Goal: Transaction & Acquisition: Purchase product/service

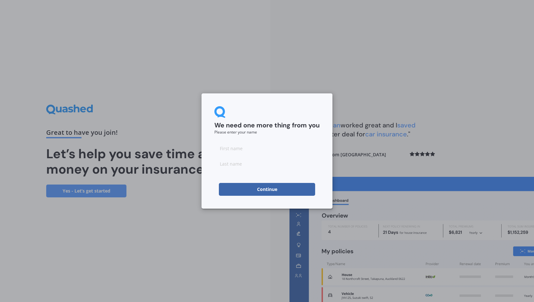
click at [267, 149] on input at bounding box center [266, 148] width 105 height 13
type input "[PERSON_NAME]"
click at [223, 161] on input at bounding box center [266, 163] width 105 height 13
type input "[PERSON_NAME]"
click at [271, 127] on h2 "We need one more thing from you" at bounding box center [266, 125] width 105 height 8
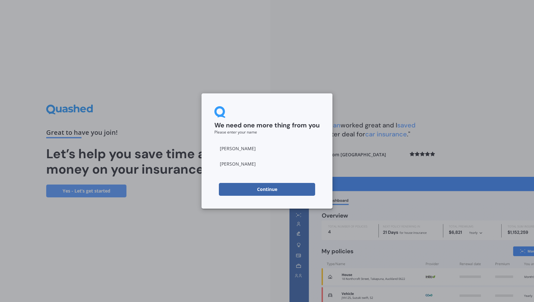
click at [253, 189] on button "Continue" at bounding box center [267, 189] width 96 height 13
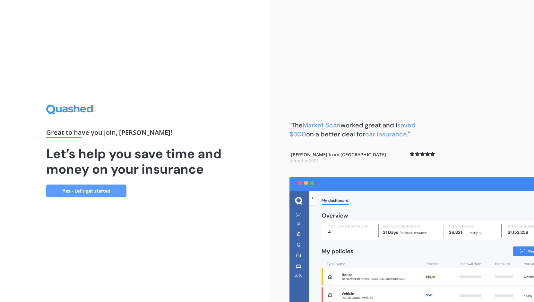
click at [106, 191] on link "Yes - Let’s get started" at bounding box center [86, 191] width 80 height 13
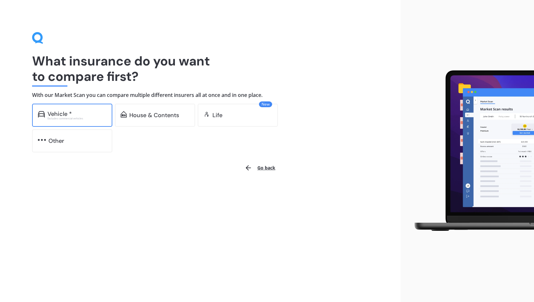
click at [91, 119] on div "Excludes commercial vehicles" at bounding box center [76, 118] width 59 height 3
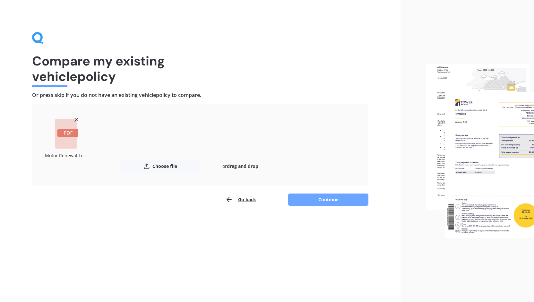
click at [354, 200] on button "Continue" at bounding box center [328, 200] width 80 height 12
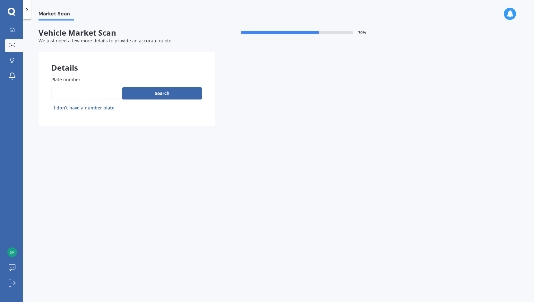
click at [88, 91] on input "Plate number" at bounding box center [85, 93] width 68 height 13
type input "mdn292"
click at [150, 95] on button "Search" at bounding box center [162, 93] width 80 height 12
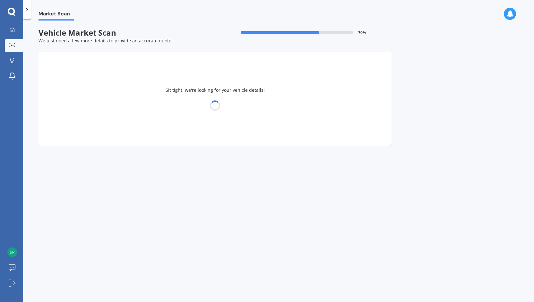
select select "SKODA"
select select "OCTAVIA"
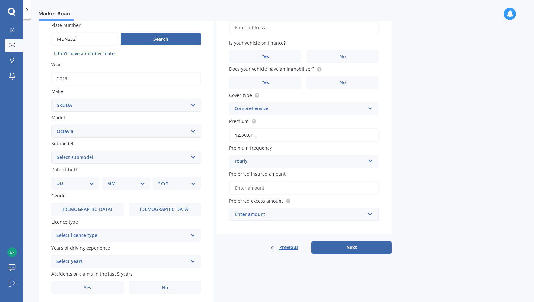
scroll to position [64, 0]
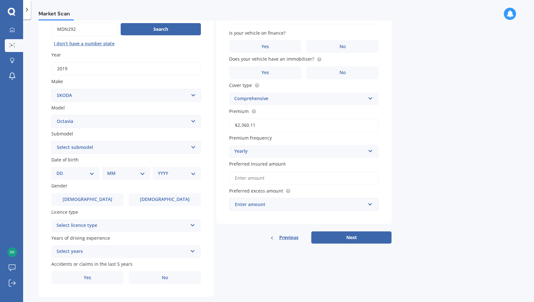
click at [110, 150] on select "Select submodel (All other) Combi vRS 2.0 TDI Combi 1.6 TDI Combi 1.9 TDI Combi…" at bounding box center [126, 147] width 150 height 13
click at [36, 163] on div "Market Scan Vehicle Market Scan 70 % We just need a few more details to provide…" at bounding box center [278, 162] width 511 height 283
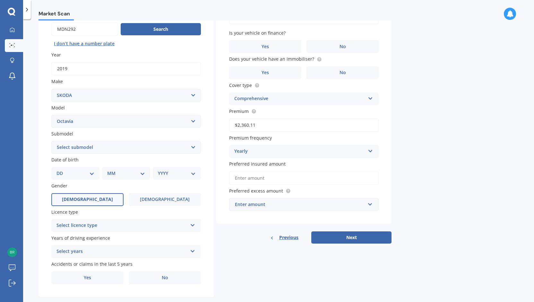
click at [79, 202] on label "[DEMOGRAPHIC_DATA]" at bounding box center [87, 199] width 72 height 13
click at [0, 0] on input "[DEMOGRAPHIC_DATA]" at bounding box center [0, 0] width 0 height 0
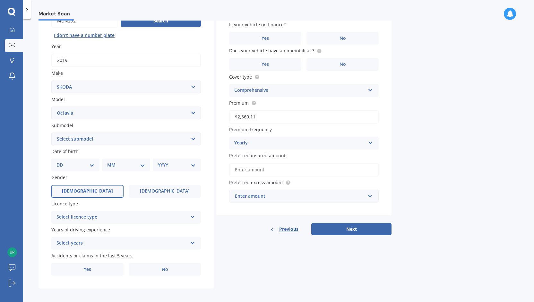
scroll to position [77, 0]
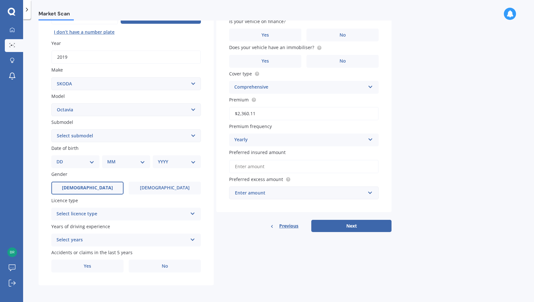
click at [99, 211] on div "Select licence type" at bounding box center [121, 214] width 131 height 8
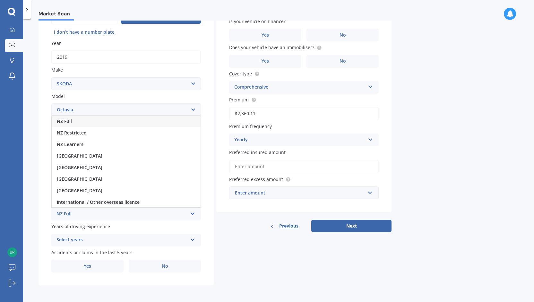
click at [87, 119] on div "NZ Full" at bounding box center [126, 122] width 149 height 12
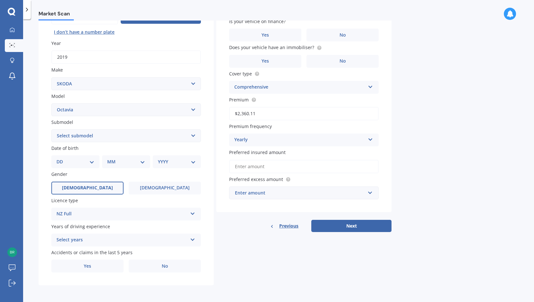
click at [38, 215] on div "Market Scan Vehicle Market Scan 70 % We just need a few more details to provide…" at bounding box center [278, 162] width 511 height 283
click at [84, 241] on div "Select years" at bounding box center [121, 240] width 131 height 8
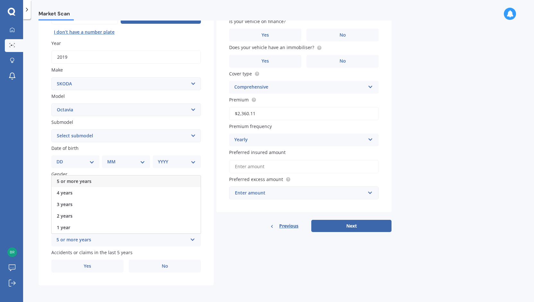
click at [91, 181] on div "5 or more years" at bounding box center [126, 182] width 149 height 12
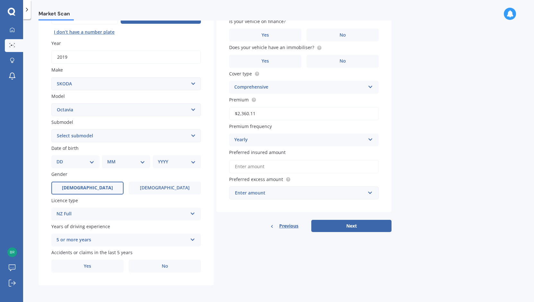
click at [42, 217] on div "Plate number Search I don’t have a number plate Year [DATE] Make Select make AC…" at bounding box center [126, 136] width 175 height 298
click at [113, 265] on label "Yes" at bounding box center [87, 266] width 72 height 13
click at [0, 0] on input "Yes" at bounding box center [0, 0] width 0 height 0
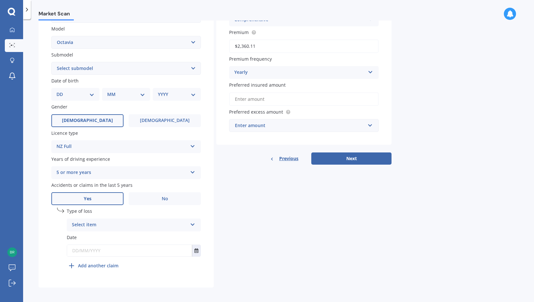
scroll to position [146, 0]
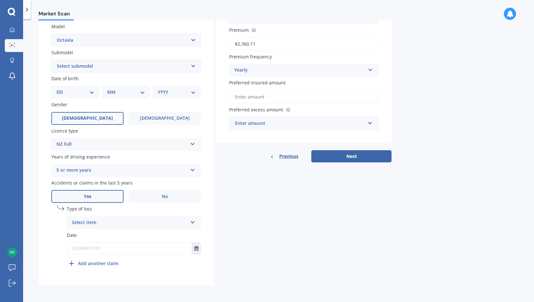
click at [114, 226] on div "Select item" at bounding box center [130, 223] width 116 height 8
click at [126, 222] on div "At fault accident" at bounding box center [130, 223] width 116 height 8
click at [126, 218] on div "Select item At fault accident Not at fault accident" at bounding box center [134, 222] width 134 height 13
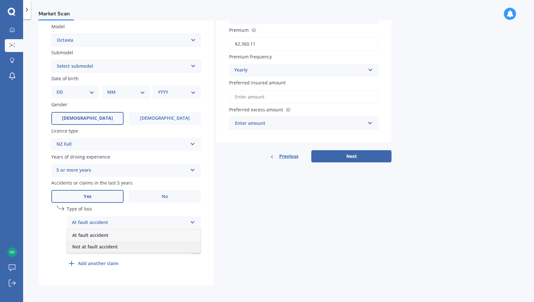
click at [126, 244] on div "Not at fault accident" at bounding box center [134, 247] width 134 height 12
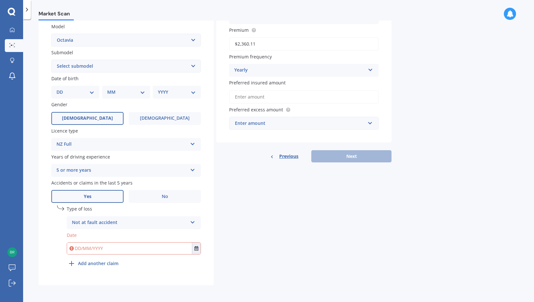
click at [127, 220] on div "Not at fault accident" at bounding box center [130, 223] width 116 height 8
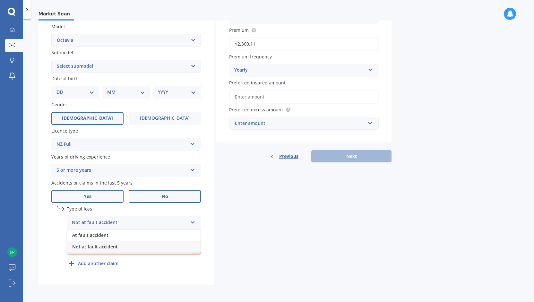
click at [157, 195] on label "No" at bounding box center [165, 196] width 72 height 13
click at [0, 0] on input "No" at bounding box center [0, 0] width 0 height 0
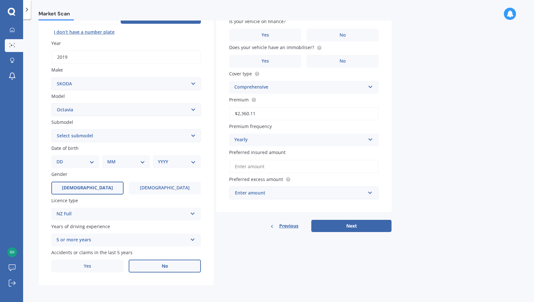
click at [232, 249] on div "Details Plate number Search I don’t have a number plate Year [DATE] Make Select…" at bounding box center [215, 131] width 353 height 310
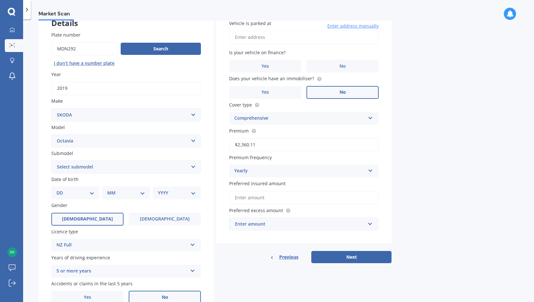
scroll to position [13, 0]
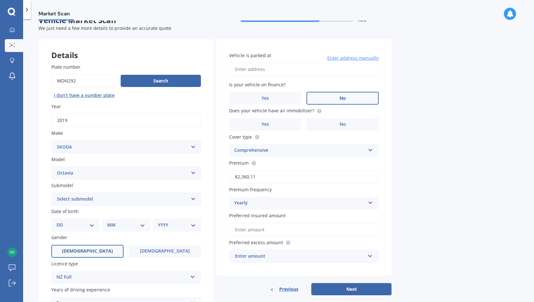
click at [327, 98] on label "No" at bounding box center [342, 98] width 72 height 13
click at [0, 0] on input "No" at bounding box center [0, 0] width 0 height 0
click at [332, 121] on label "No" at bounding box center [342, 124] width 72 height 13
click at [0, 0] on input "No" at bounding box center [0, 0] width 0 height 0
click at [296, 150] on div "Comprehensive" at bounding box center [299, 151] width 131 height 8
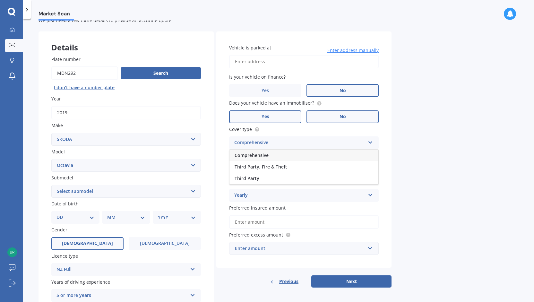
scroll to position [0, 0]
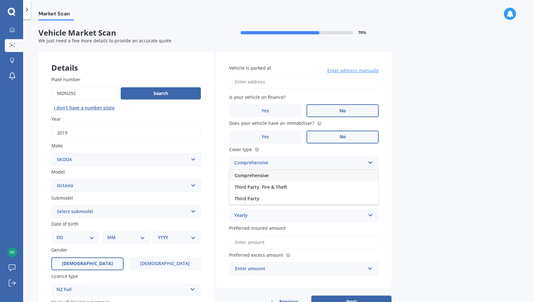
click at [276, 172] on div "Comprehensive" at bounding box center [303, 176] width 149 height 12
drag, startPoint x: 441, startPoint y: 175, endPoint x: 427, endPoint y: 163, distance: 18.4
click at [441, 174] on div "Market Scan Vehicle Market Scan 70 % We just need a few more details to provide…" at bounding box center [278, 162] width 511 height 283
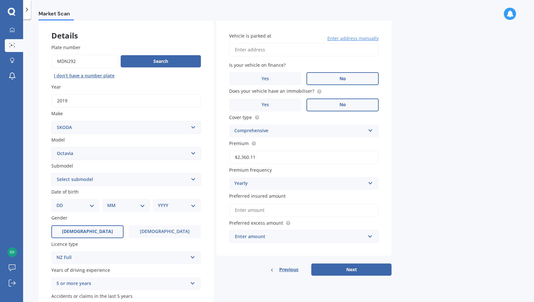
click at [449, 183] on div "Market Scan Vehicle Market Scan 70 % We just need a few more details to provide…" at bounding box center [278, 162] width 511 height 283
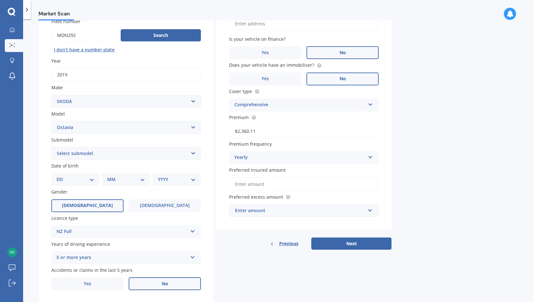
scroll to position [64, 0]
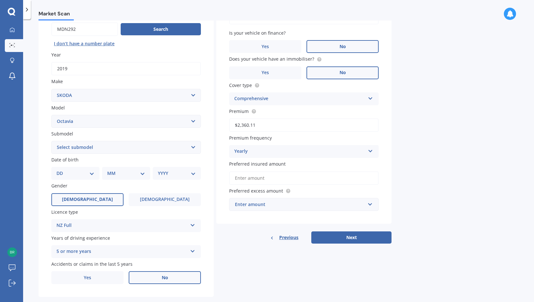
click at [288, 181] on input "Preferred insured amount" at bounding box center [304, 177] width 150 height 13
click at [461, 186] on div "Market Scan Vehicle Market Scan 70 % We just need a few more details to provide…" at bounding box center [278, 162] width 511 height 283
click at [313, 205] on div "Enter amount" at bounding box center [300, 204] width 130 height 7
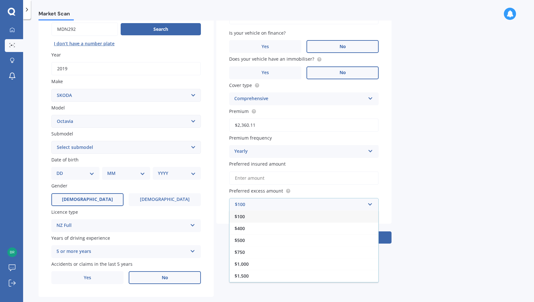
click at [406, 192] on div "Market Scan Vehicle Market Scan 70 % We just need a few more details to provide…" at bounding box center [278, 162] width 511 height 283
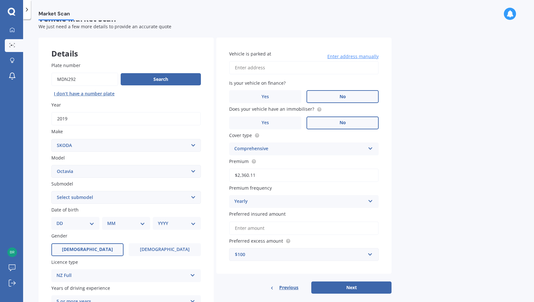
scroll to position [13, 0]
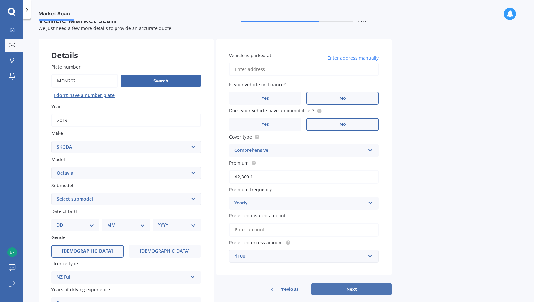
click at [364, 290] on button "Next" at bounding box center [351, 289] width 80 height 12
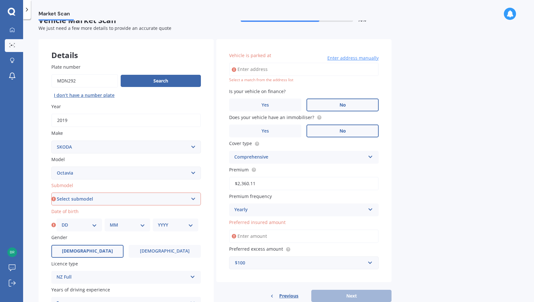
scroll to position [45, 0]
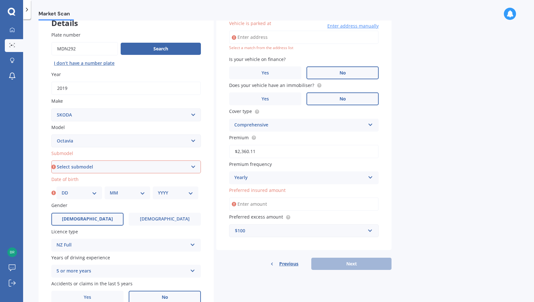
click at [304, 204] on input "Preferred insured amount" at bounding box center [304, 203] width 150 height 13
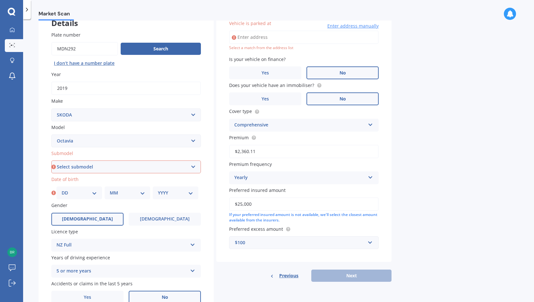
type input "$25,000"
click at [435, 212] on div "Market Scan Vehicle Market Scan 70 % We just need a few more details to provide…" at bounding box center [278, 162] width 511 height 283
click at [413, 217] on div "Market Scan Vehicle Market Scan 70 % We just need a few more details to provide…" at bounding box center [278, 162] width 511 height 283
click at [308, 220] on div "If your preferred insured amount is not available, we'll select the closest amo…" at bounding box center [304, 217] width 150 height 11
click at [504, 203] on div "Market Scan Vehicle Market Scan 70 % We just need a few more details to provide…" at bounding box center [278, 162] width 511 height 283
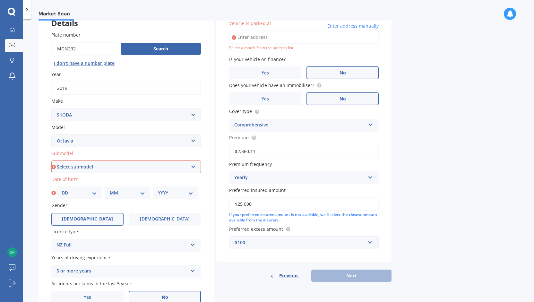
drag, startPoint x: 289, startPoint y: 207, endPoint x: 203, endPoint y: 204, distance: 85.4
click at [202, 205] on div "Details Plate number Search I don’t have a number plate Year [DATE] Make Select…" at bounding box center [215, 162] width 353 height 310
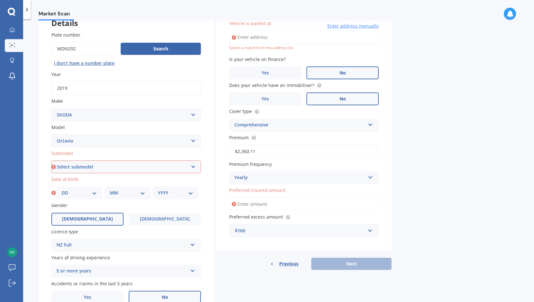
click at [393, 197] on div "Market Scan Vehicle Market Scan 70 % We just need a few more details to provide…" at bounding box center [278, 162] width 511 height 283
click at [298, 200] on input "Preferred insured amount" at bounding box center [304, 203] width 150 height 13
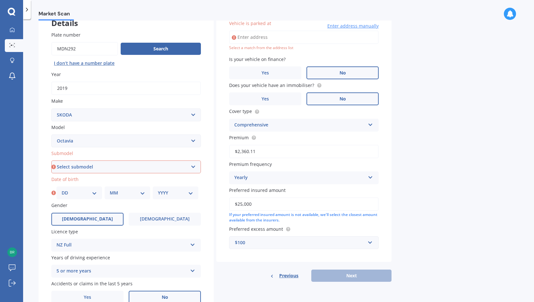
type input "$25,000"
click at [426, 199] on div "Market Scan Vehicle Market Scan 70 % We just need a few more details to provide…" at bounding box center [278, 162] width 511 height 283
click at [368, 277] on div "Previous Next" at bounding box center [303, 276] width 175 height 12
click at [107, 169] on select "Select submodel (All other) Combi vRS 2.0 TDI Combi 1.6 TDI Combi 1.9 TDI Combi…" at bounding box center [126, 166] width 150 height 13
select select "RS TSI 169KW DSG WGN"
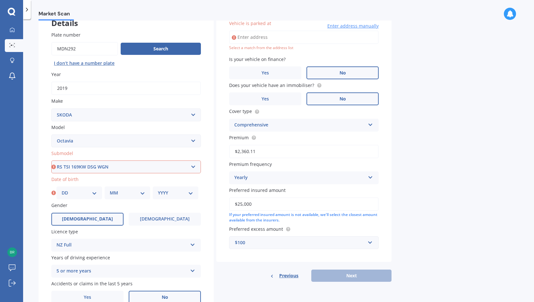
click at [51, 161] on select "Select submodel (All other) Combi vRS 2.0 TDI Combi 1.6 TDI Combi 1.9 TDI Combi…" at bounding box center [126, 166] width 150 height 13
click at [41, 147] on div "Plate number Search I don’t have a number plate Year [DATE] Make Select make AC…" at bounding box center [126, 168] width 175 height 298
click at [94, 196] on select "DD 01 02 03 04 05 06 07 08 09 10 11 12 13 14 15 16 17 18 19 20 21 22 23 24 25 2…" at bounding box center [79, 192] width 35 height 7
select select "17"
click at [62, 190] on select "DD 01 02 03 04 05 06 07 08 09 10 11 12 13 14 15 16 17 18 19 20 21 22 23 24 25 2…" at bounding box center [79, 192] width 35 height 7
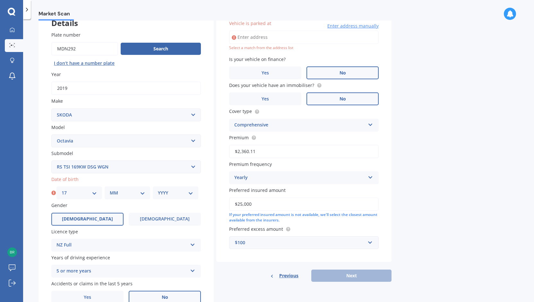
click at [121, 193] on select "MM 01 02 03 04 05 06 07 08 09 10 11 12" at bounding box center [127, 192] width 35 height 7
select select "09"
click at [110, 190] on select "MM 01 02 03 04 05 06 07 08 09 10 11 12" at bounding box center [127, 192] width 35 height 7
click at [177, 196] on select "YYYY 2025 2024 2023 2022 2021 2020 2019 2018 2017 2016 2015 2014 2013 2012 2011…" at bounding box center [175, 192] width 35 height 7
select select "1982"
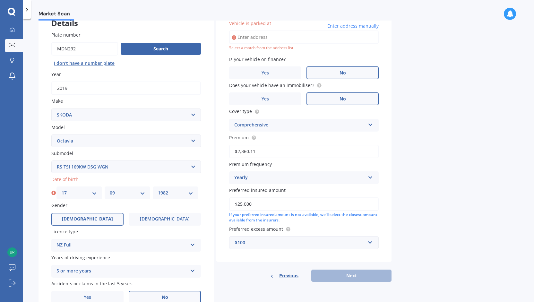
click at [158, 190] on select "YYYY 2025 2024 2023 2022 2021 2020 2019 2018 2017 2016 2015 2014 2013 2012 2011…" at bounding box center [175, 192] width 35 height 7
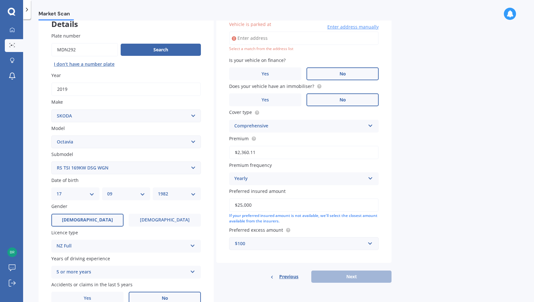
click at [43, 180] on div "Plate number Search I don’t have a number plate Year [DATE] Make Select make AC…" at bounding box center [126, 169] width 175 height 298
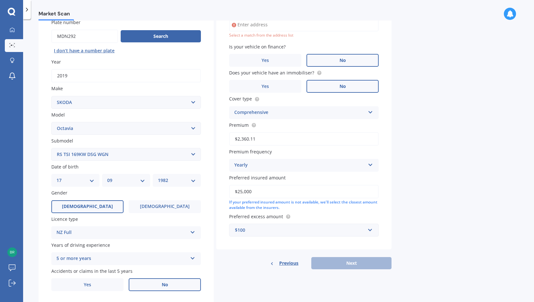
scroll to position [77, 0]
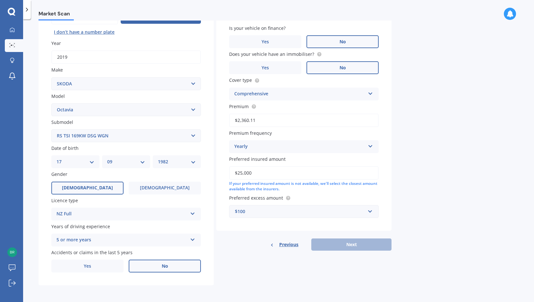
click at [151, 262] on label "No" at bounding box center [165, 266] width 72 height 13
click at [0, 0] on input "No" at bounding box center [0, 0] width 0 height 0
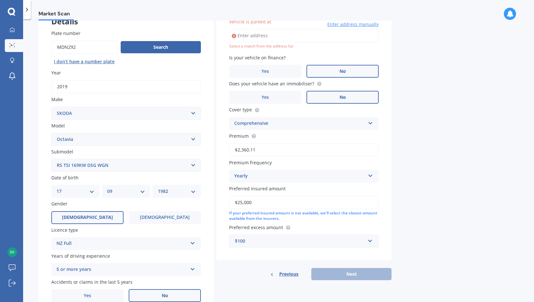
scroll to position [13, 0]
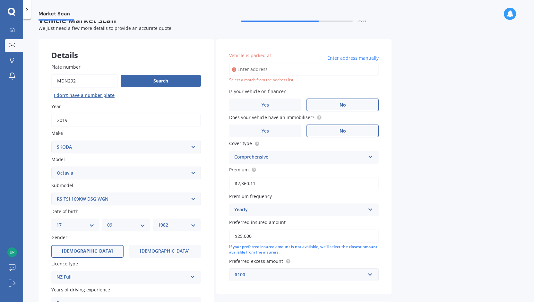
click at [268, 70] on input "Vehicle is parked at" at bounding box center [304, 69] width 150 height 13
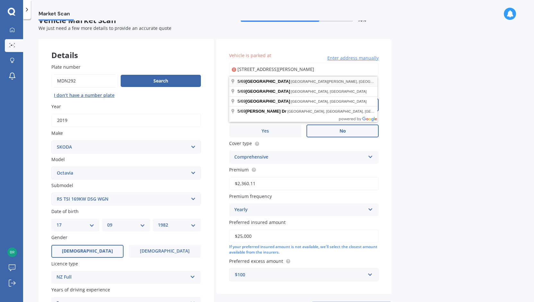
type input "[STREET_ADDRESS][PERSON_NAME]"
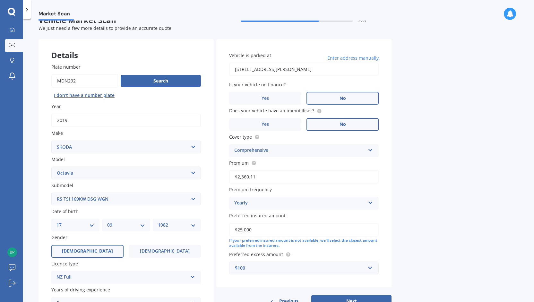
click at [412, 90] on div "Market Scan Vehicle Market Scan 70 % We just need a few more details to provide…" at bounding box center [278, 162] width 511 height 283
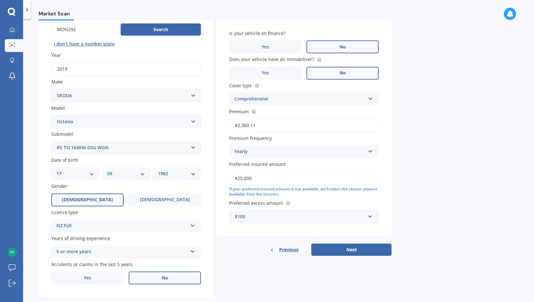
scroll to position [77, 0]
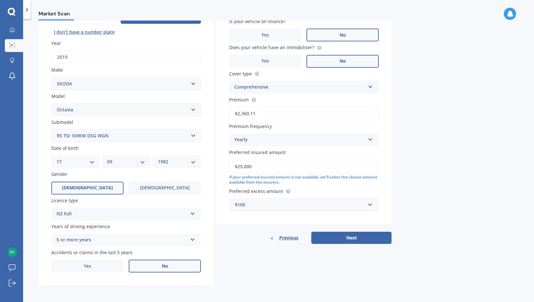
click at [341, 244] on div "Details Plate number Search I don’t have a number plate Year [DATE] Make Select…" at bounding box center [215, 131] width 353 height 310
click at [342, 240] on button "Next" at bounding box center [351, 238] width 80 height 12
select select "17"
select select "09"
select select "1982"
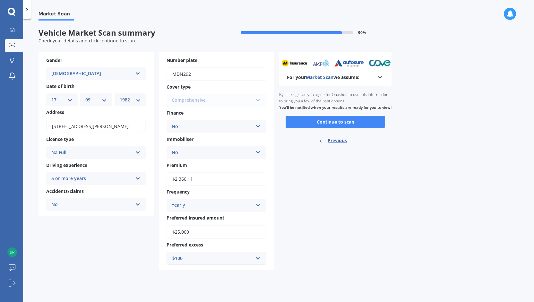
scroll to position [0, 0]
click at [325, 128] on button "Continue to scan" at bounding box center [335, 122] width 99 height 12
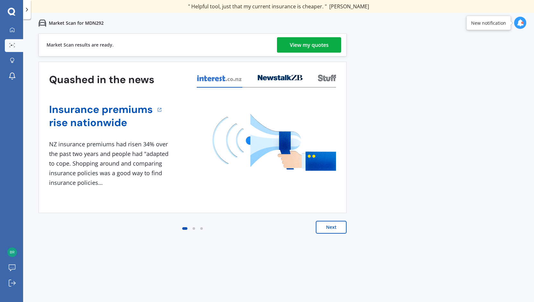
click at [302, 45] on div "View my quotes" at bounding box center [309, 44] width 39 height 15
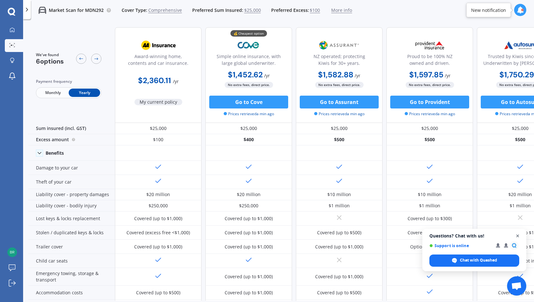
click at [519, 234] on span "Open chat" at bounding box center [518, 236] width 8 height 8
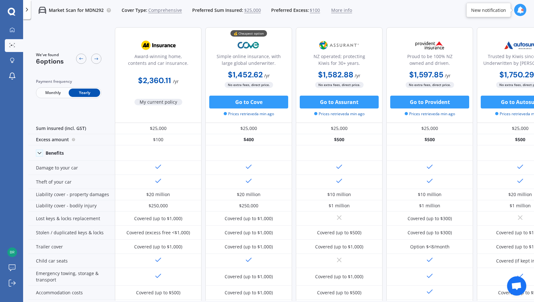
click at [54, 90] on span "Monthly" at bounding box center [52, 93] width 31 height 8
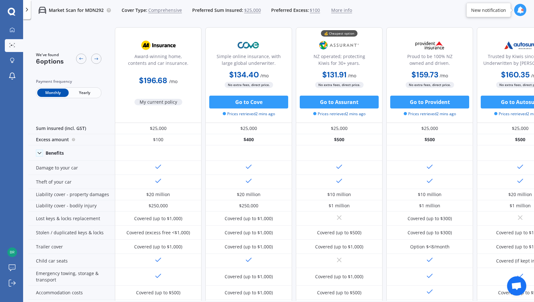
click at [90, 93] on span "Yearly" at bounding box center [84, 93] width 31 height 8
